Goal: Transaction & Acquisition: Purchase product/service

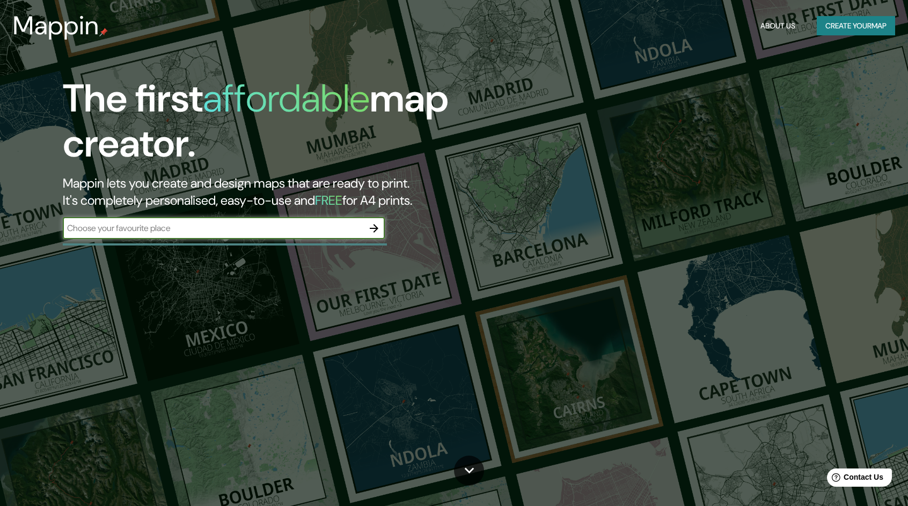
click at [352, 233] on input "text" at bounding box center [213, 228] width 300 height 12
type input "[GEOGRAPHIC_DATA]"
click at [376, 225] on icon "button" at bounding box center [374, 228] width 13 height 13
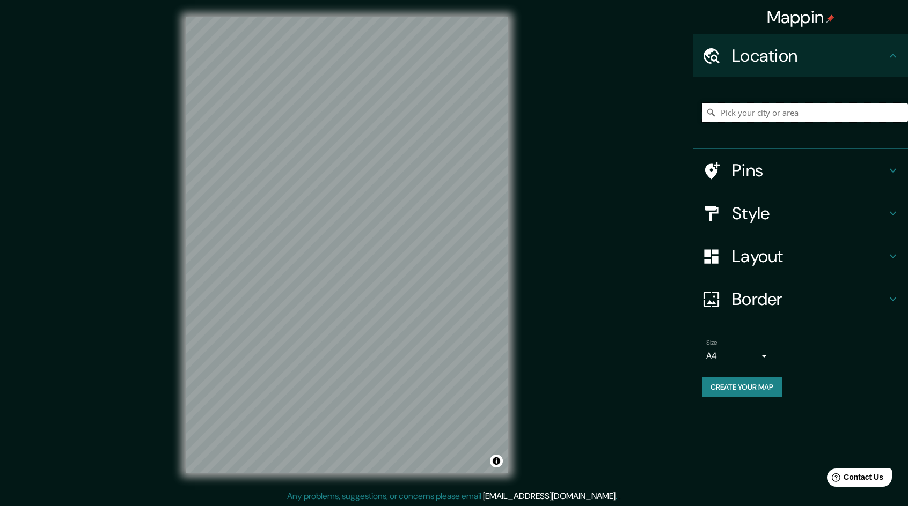
click at [797, 113] on input "Pick your city or area" at bounding box center [805, 112] width 206 height 19
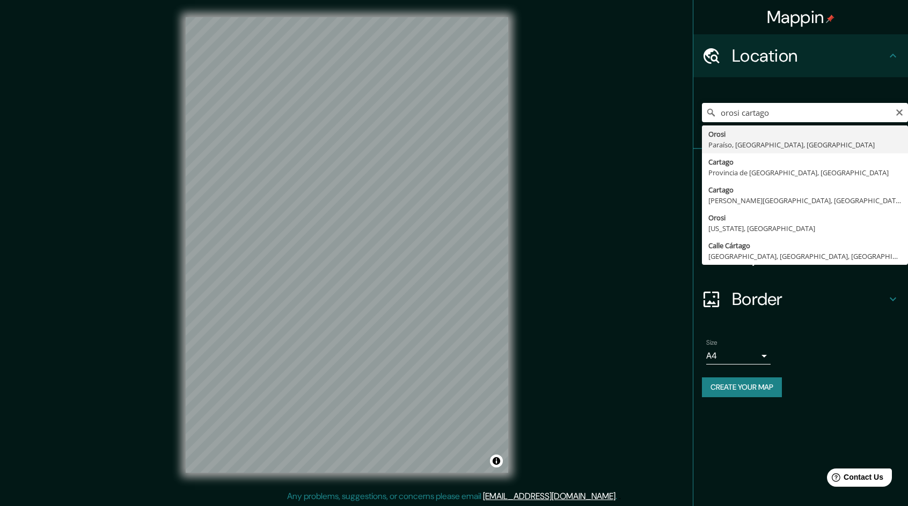
type input "Orosi, [GEOGRAPHIC_DATA], [GEOGRAPHIC_DATA], [GEOGRAPHIC_DATA]"
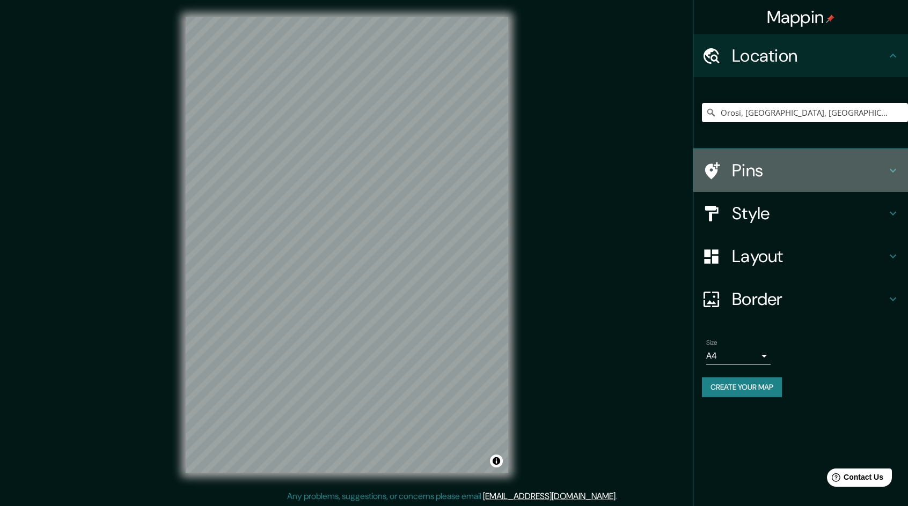
click at [771, 169] on h4 "Pins" at bounding box center [809, 170] width 155 height 21
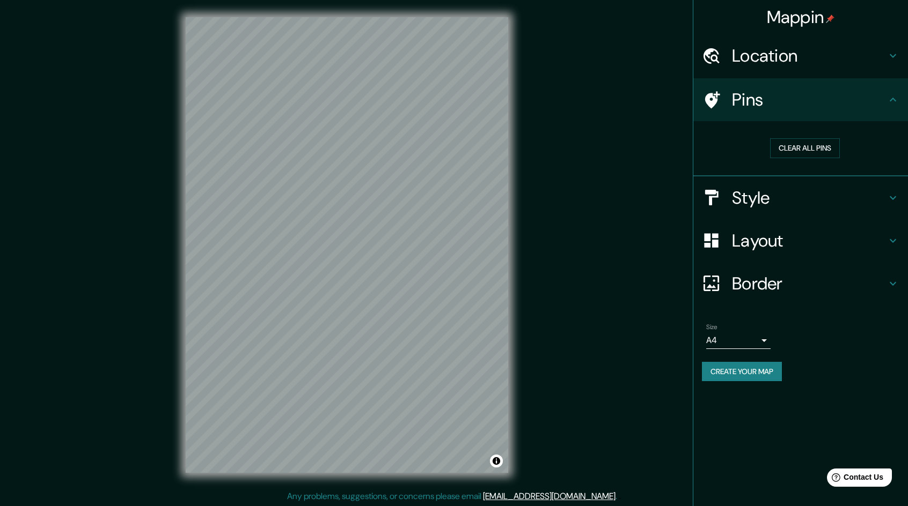
click at [832, 112] on div "Pins" at bounding box center [800, 99] width 215 height 43
click at [891, 99] on icon at bounding box center [892, 99] width 13 height 13
click at [893, 195] on icon at bounding box center [892, 198] width 13 height 13
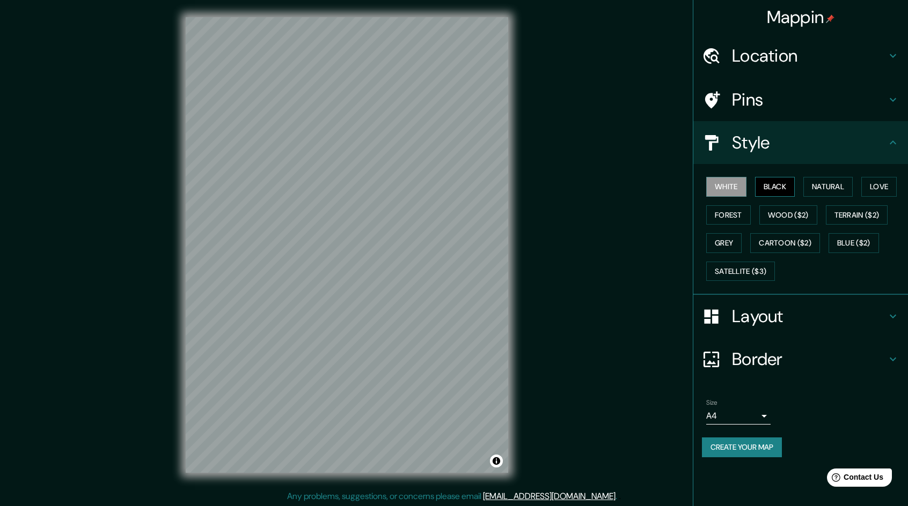
click at [776, 189] on button "Black" at bounding box center [775, 187] width 40 height 20
click at [836, 184] on button "Natural" at bounding box center [827, 187] width 49 height 20
click at [885, 190] on button "Love" at bounding box center [878, 187] width 35 height 20
click at [736, 214] on button "Forest" at bounding box center [728, 215] width 45 height 20
click at [790, 215] on button "Wood ($2)" at bounding box center [788, 215] width 58 height 20
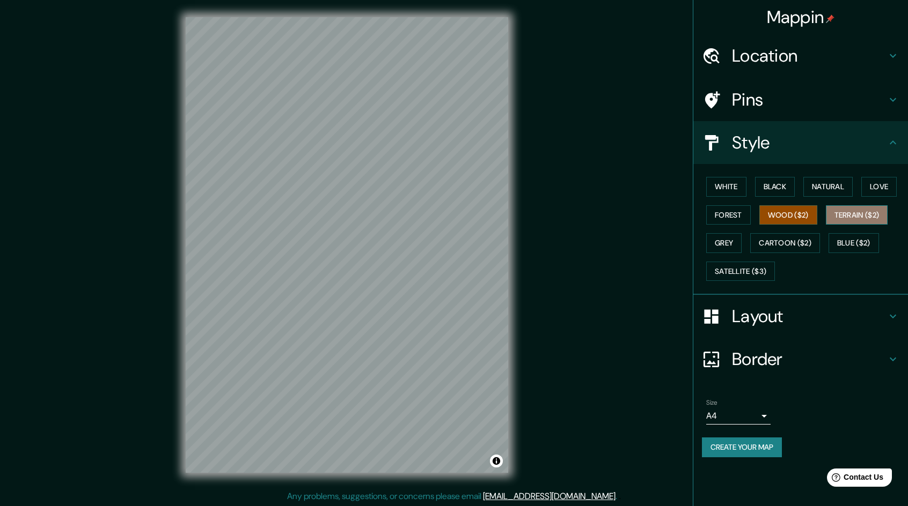
click at [870, 209] on button "Terrain ($2)" at bounding box center [857, 215] width 62 height 20
click at [732, 242] on button "Grey" at bounding box center [723, 243] width 35 height 20
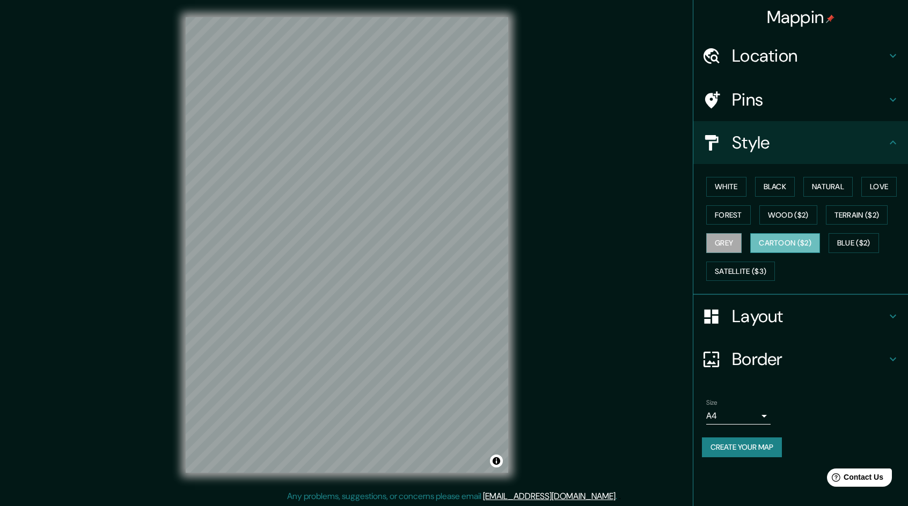
click at [776, 241] on button "Cartoon ($2)" at bounding box center [785, 243] width 70 height 20
click at [853, 241] on button "Blue ($2)" at bounding box center [853, 243] width 50 height 20
click at [724, 242] on button "Grey" at bounding box center [723, 243] width 35 height 20
click at [854, 241] on button "Blue ($2)" at bounding box center [853, 243] width 50 height 20
click at [728, 240] on button "Grey" at bounding box center [723, 243] width 35 height 20
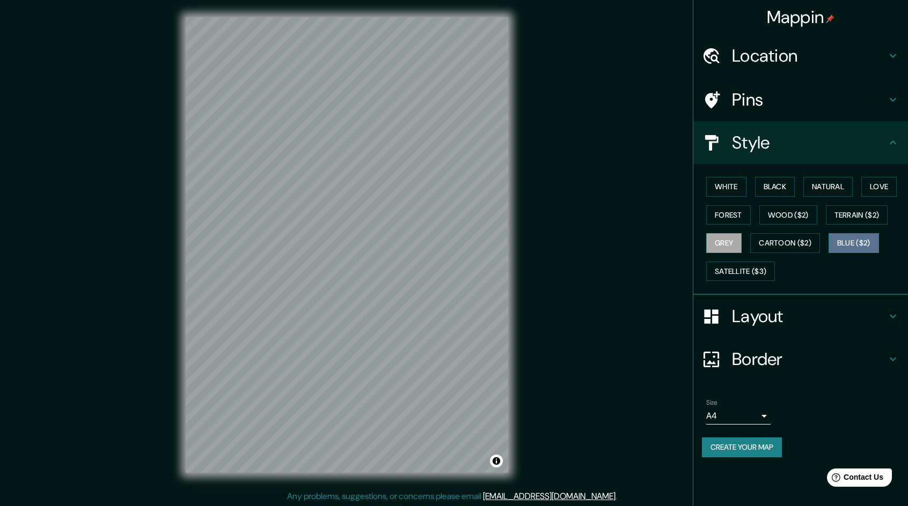
click at [855, 240] on button "Blue ($2)" at bounding box center [853, 243] width 50 height 20
click at [722, 238] on button "Grey" at bounding box center [723, 243] width 35 height 20
click at [729, 183] on button "White" at bounding box center [726, 187] width 40 height 20
click at [734, 240] on button "Grey" at bounding box center [723, 243] width 35 height 20
click at [730, 185] on button "White" at bounding box center [726, 187] width 40 height 20
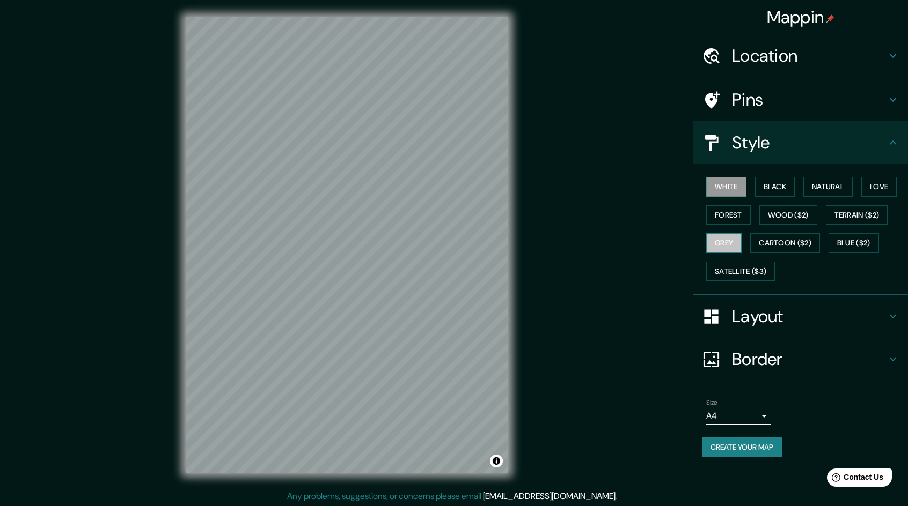
click at [729, 244] on button "Grey" at bounding box center [723, 243] width 35 height 20
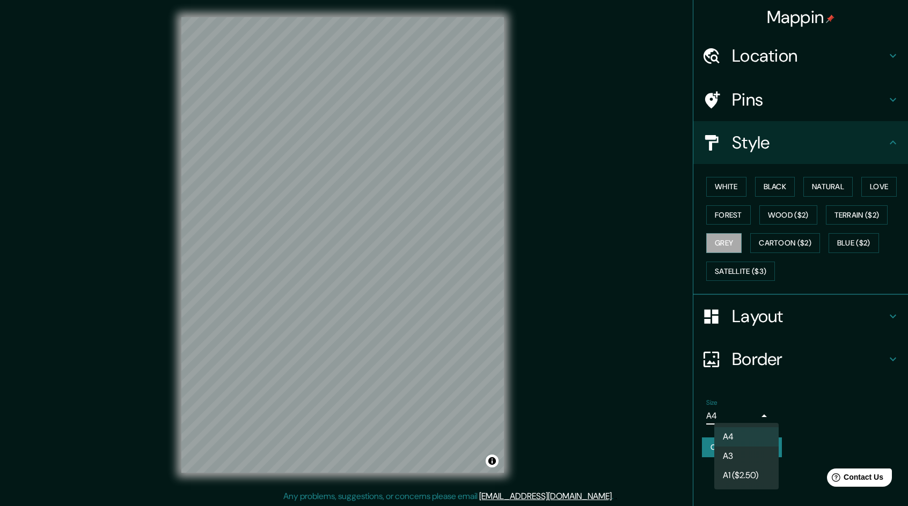
click at [752, 414] on body "Mappin Location [GEOGRAPHIC_DATA], [GEOGRAPHIC_DATA], [GEOGRAPHIC_DATA], [GEOGR…" at bounding box center [454, 253] width 908 height 506
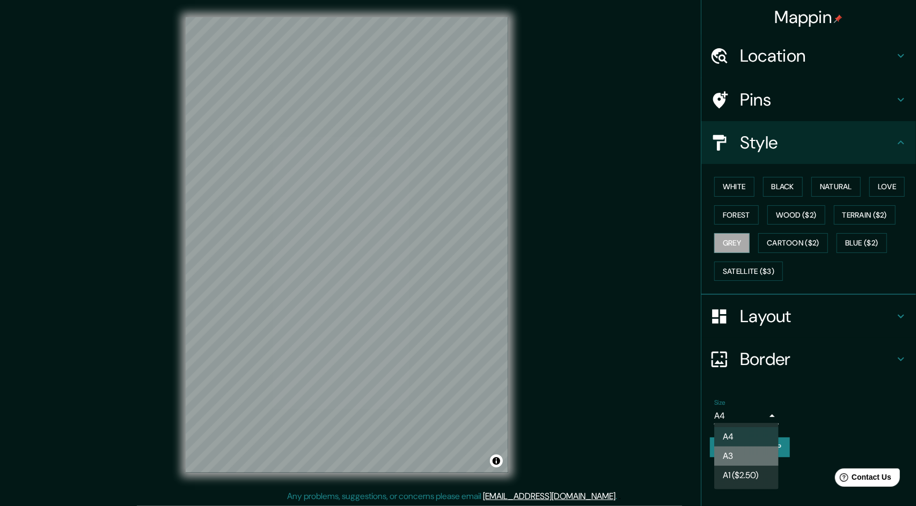
click at [748, 457] on li "A3" at bounding box center [746, 456] width 64 height 19
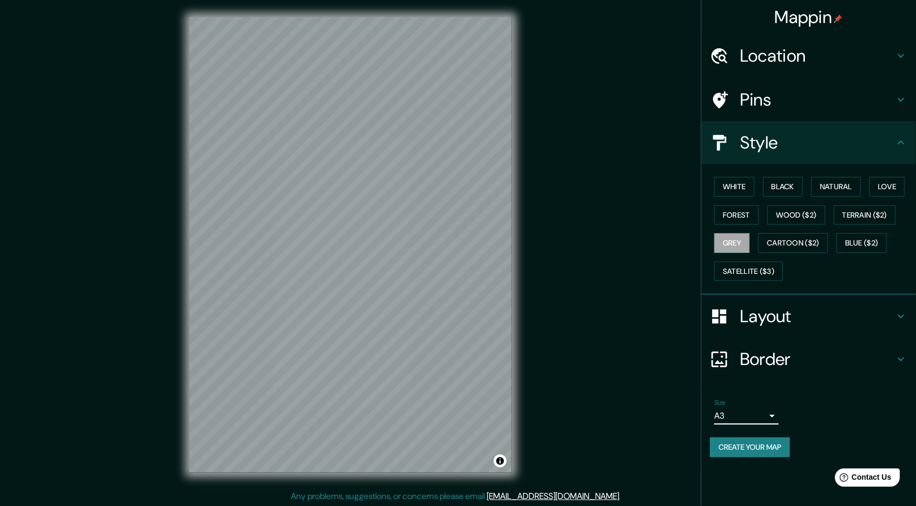
click at [747, 412] on body "Mappin Location [GEOGRAPHIC_DATA], [GEOGRAPHIC_DATA], [GEOGRAPHIC_DATA], [GEOGR…" at bounding box center [458, 253] width 916 height 506
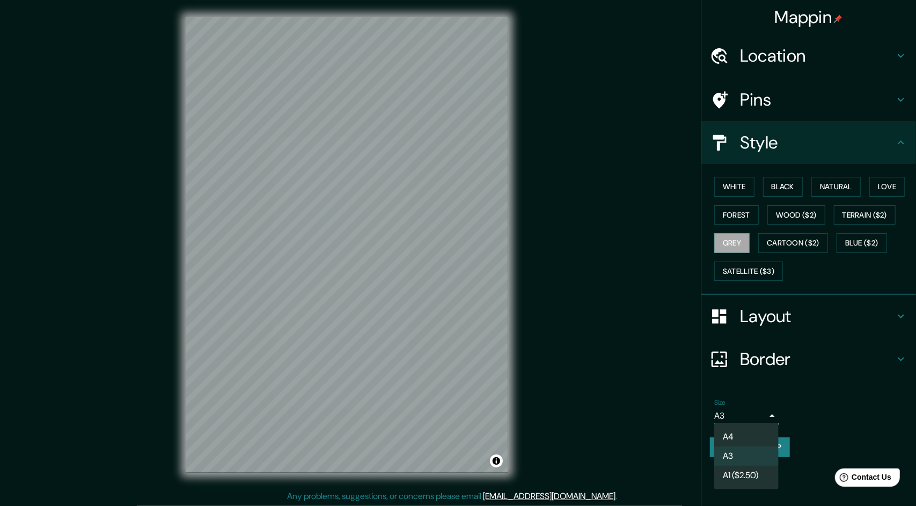
click at [753, 437] on li "A4" at bounding box center [746, 437] width 64 height 19
type input "single"
